Goal: Task Accomplishment & Management: Complete application form

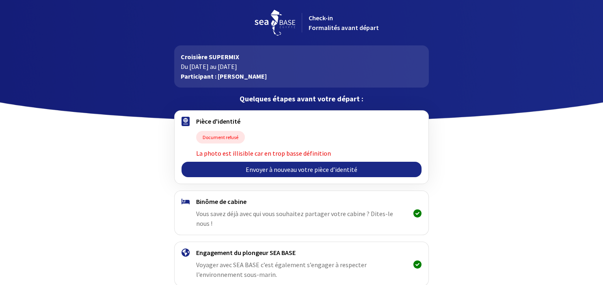
click at [277, 170] on link "Envoyer à nouveau votre pièce d’identité" at bounding box center [301, 169] width 240 height 15
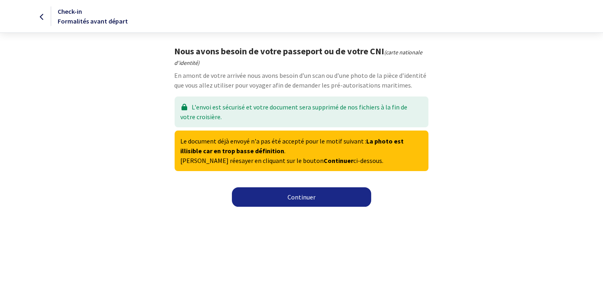
click at [298, 197] on link "Continuer" at bounding box center [301, 197] width 139 height 19
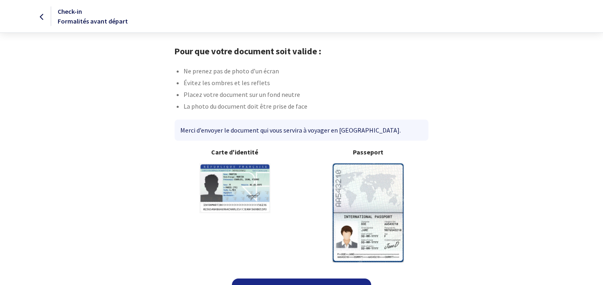
click at [366, 209] on img at bounding box center [368, 213] width 71 height 99
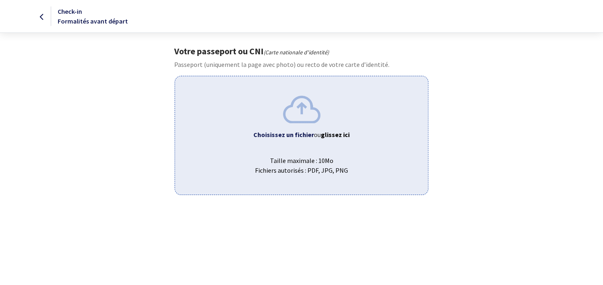
click at [305, 119] on img at bounding box center [301, 109] width 37 height 27
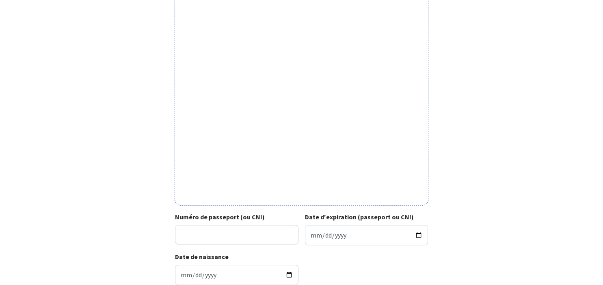
scroll to position [214, 0]
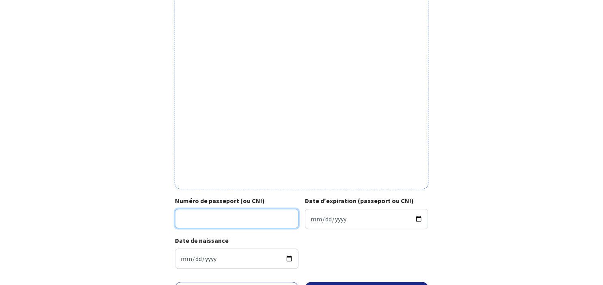
click at [197, 220] on input "Numéro de passeport (ou CNI)" at bounding box center [236, 218] width 123 height 19
type input "24EH30591"
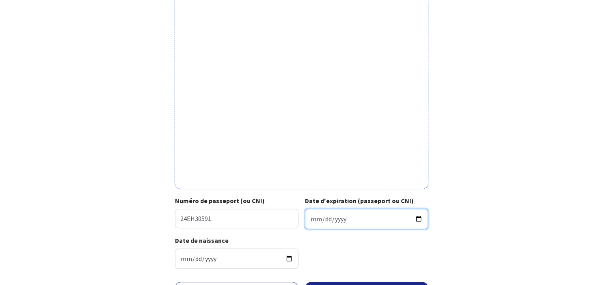
click at [328, 222] on input "Date d'expiration (passeport ou CNI)" at bounding box center [366, 219] width 123 height 20
click at [314, 216] on input "Date d'expiration (passeport ou CNI)" at bounding box center [366, 219] width 123 height 20
type input "2034-06-09"
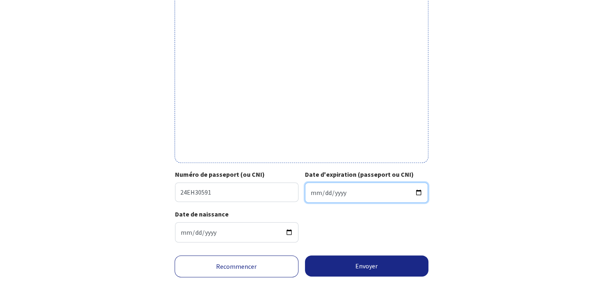
scroll to position [257, 0]
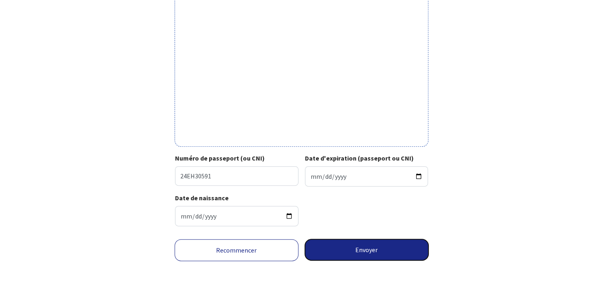
click at [372, 251] on button "Envoyer" at bounding box center [367, 250] width 124 height 21
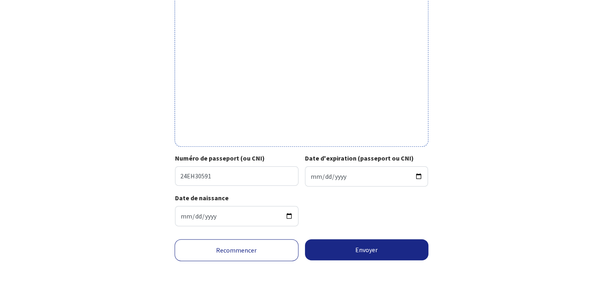
scroll to position [248, 0]
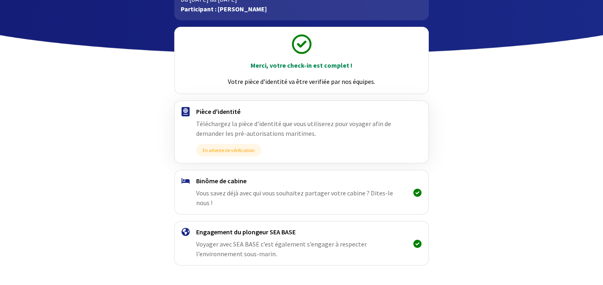
scroll to position [83, 0]
